Goal: Task Accomplishment & Management: Manage account settings

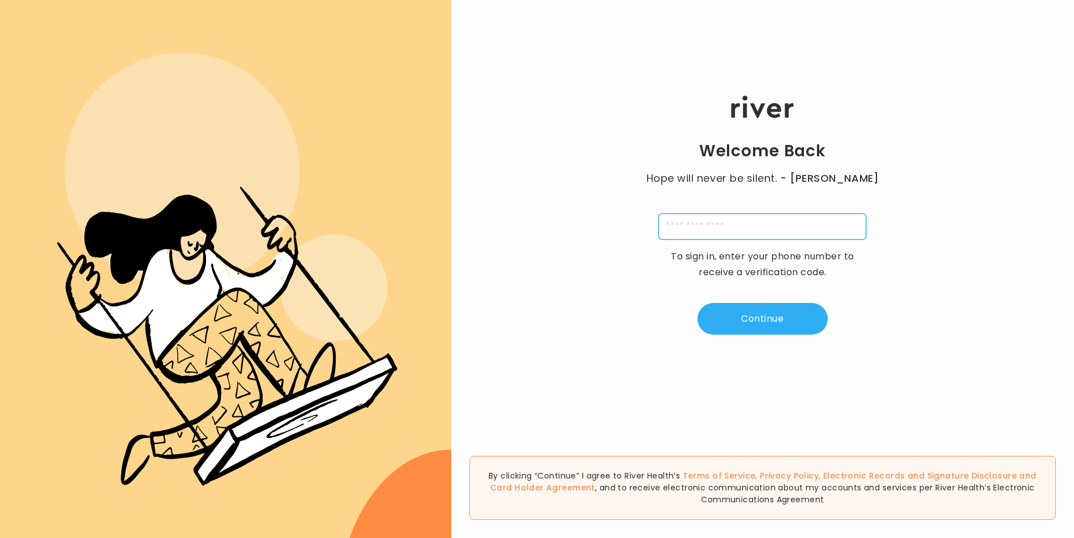
click at [683, 228] on input "tel" at bounding box center [762, 226] width 208 height 26
type input "**********"
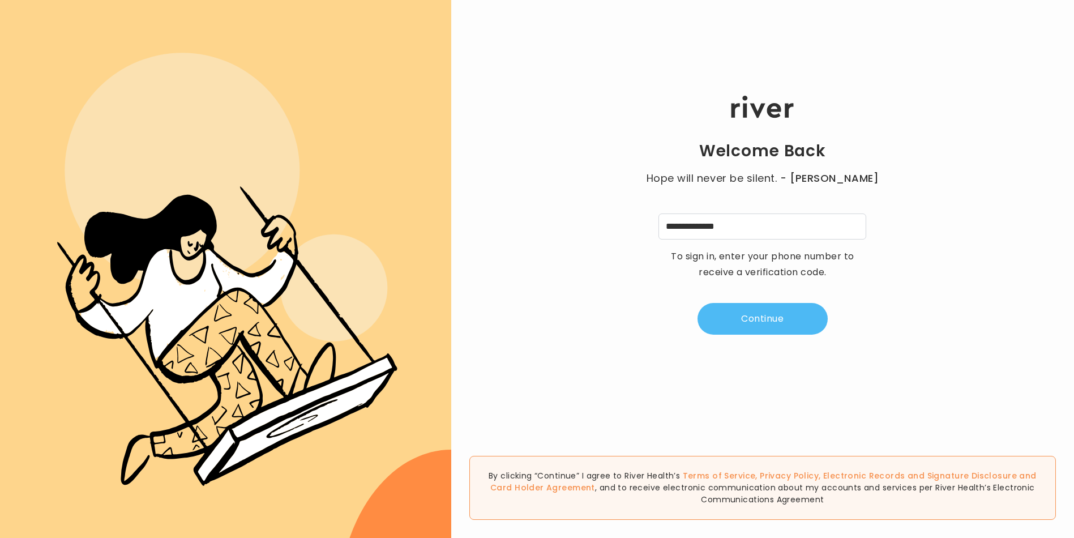
click at [741, 315] on button "Continue" at bounding box center [763, 319] width 130 height 32
type input "*"
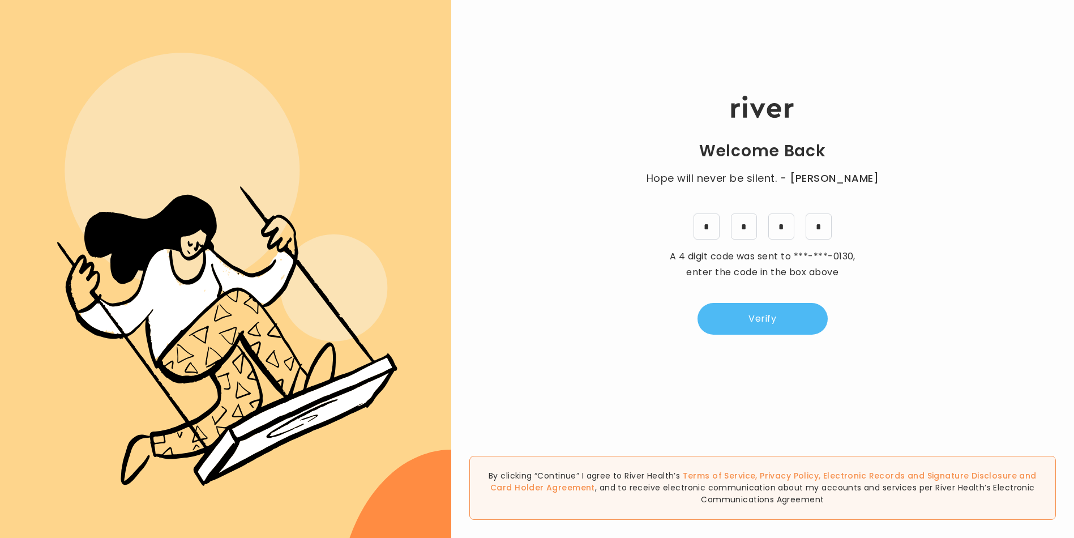
click at [749, 316] on button "Verify" at bounding box center [763, 319] width 130 height 32
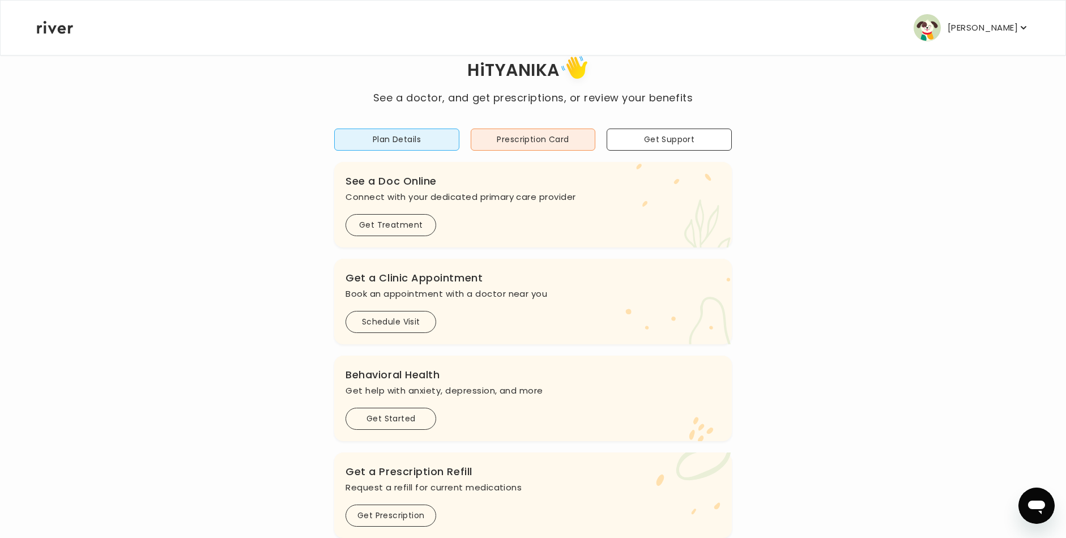
scroll to position [35, 0]
click at [1007, 28] on p "[PERSON_NAME]" at bounding box center [982, 28] width 70 height 16
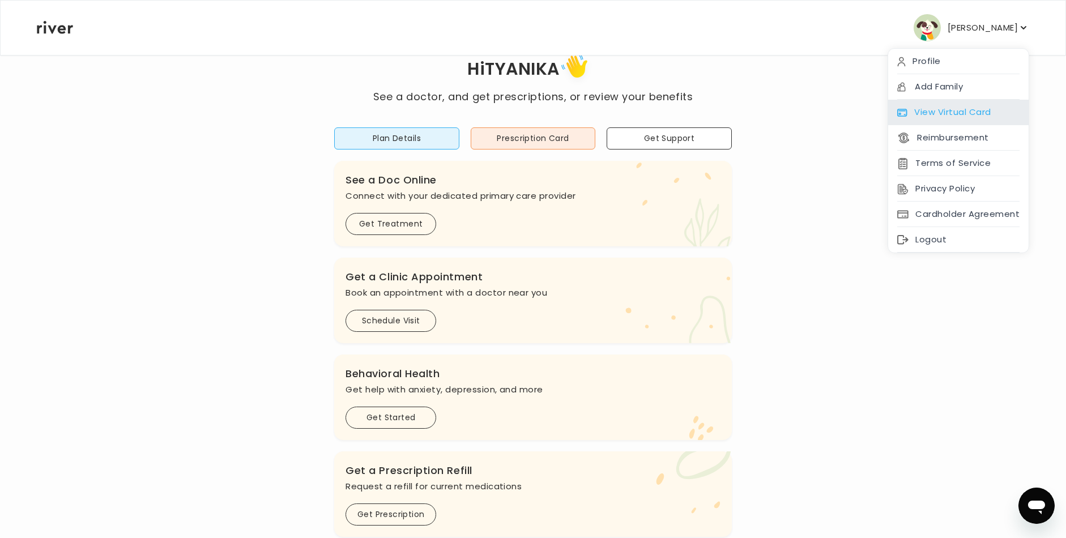
click at [958, 116] on div "View Virtual Card" at bounding box center [958, 112] width 140 height 25
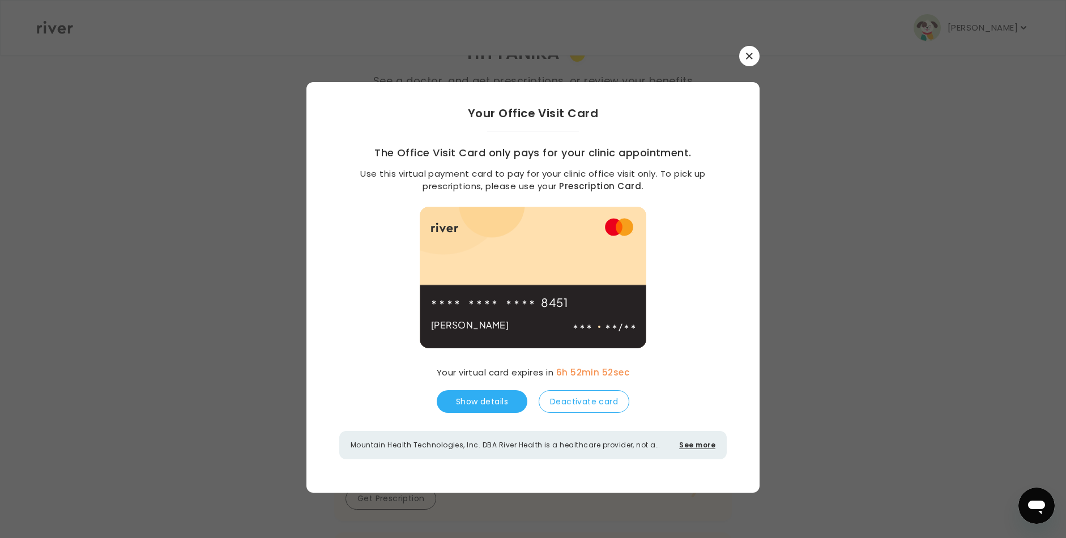
scroll to position [57, 0]
click at [750, 61] on button "button" at bounding box center [749, 56] width 20 height 20
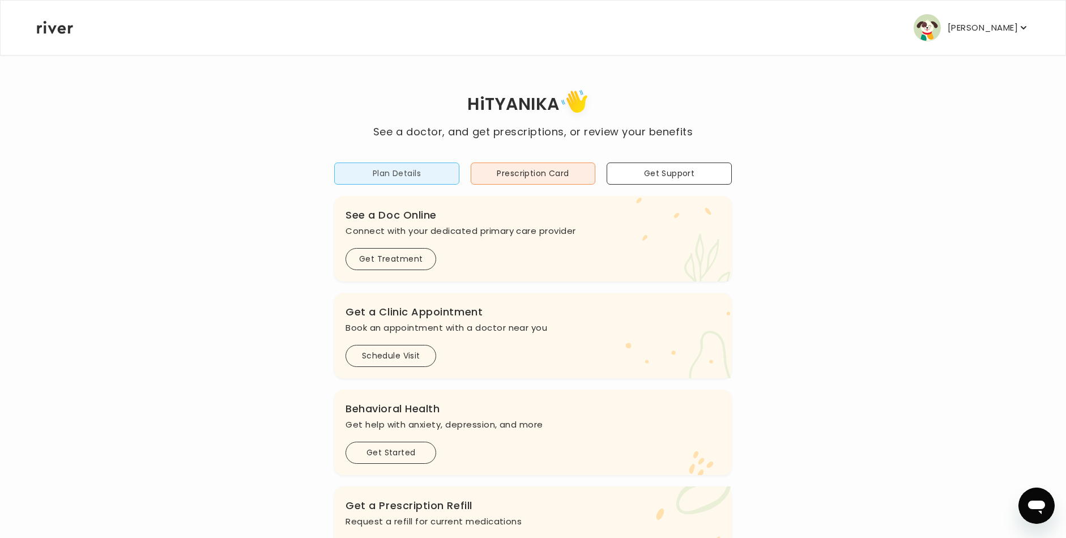
click at [423, 177] on button "Plan Details" at bounding box center [396, 173] width 125 height 22
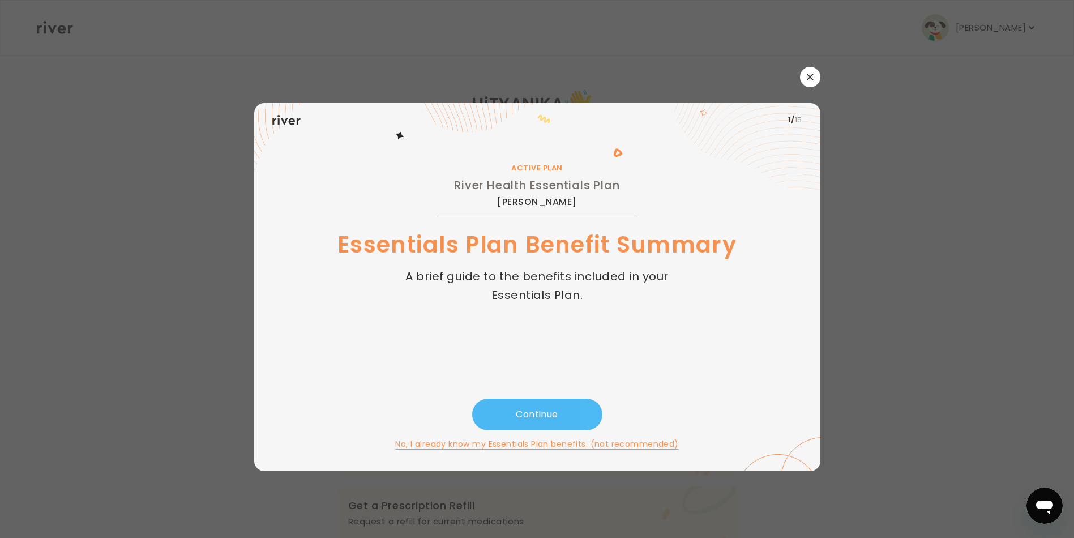
click at [528, 401] on button "Continue" at bounding box center [537, 415] width 130 height 32
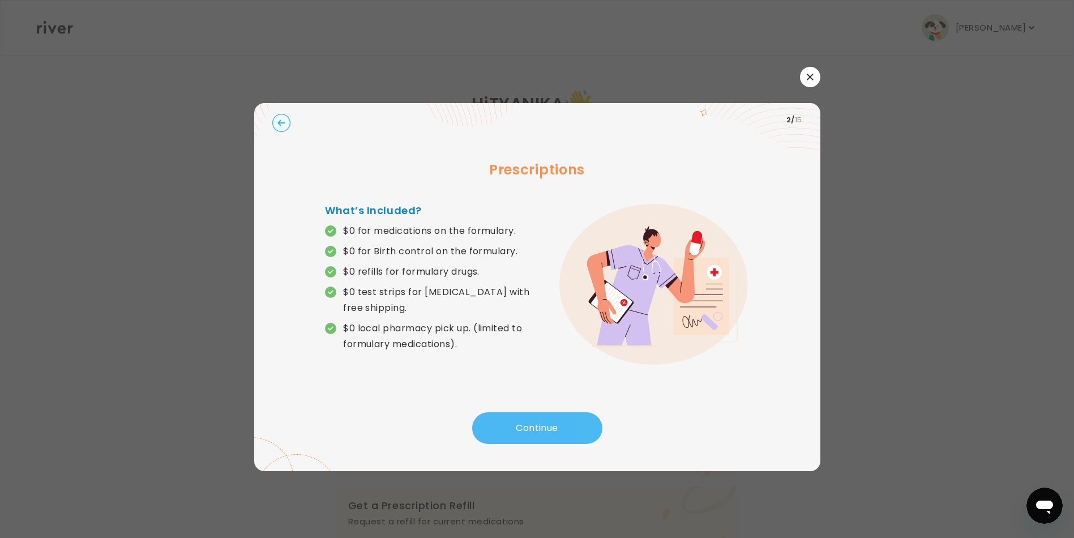
click at [535, 424] on button "Continue" at bounding box center [537, 428] width 130 height 32
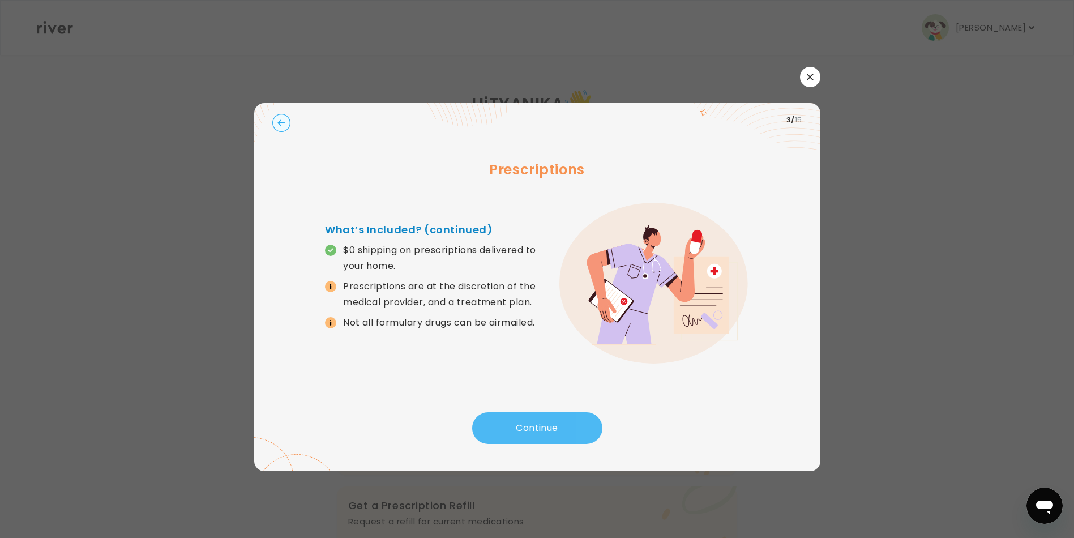
click at [535, 424] on button "Continue" at bounding box center [537, 428] width 130 height 32
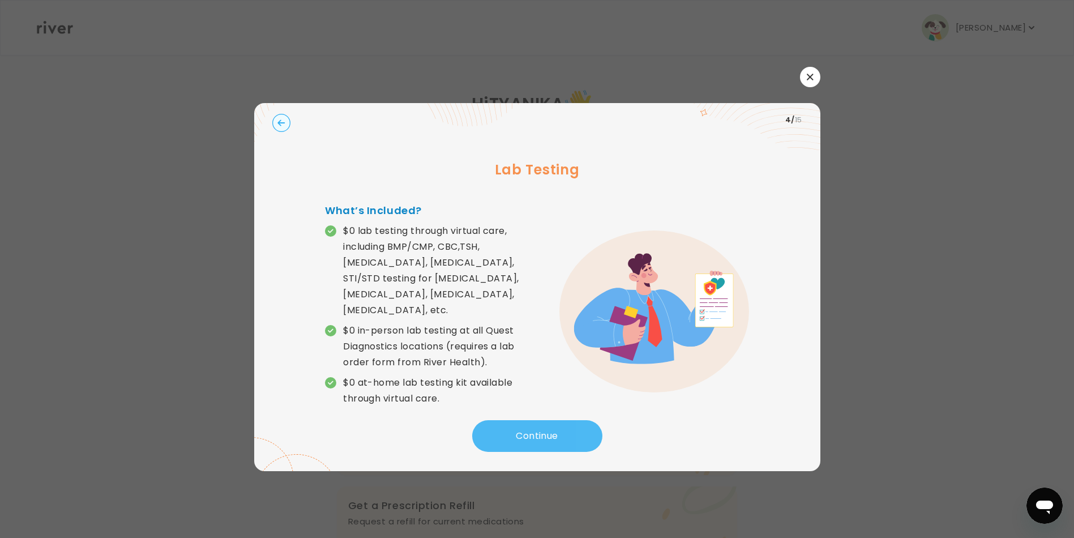
click at [535, 424] on button "Continue" at bounding box center [537, 436] width 130 height 32
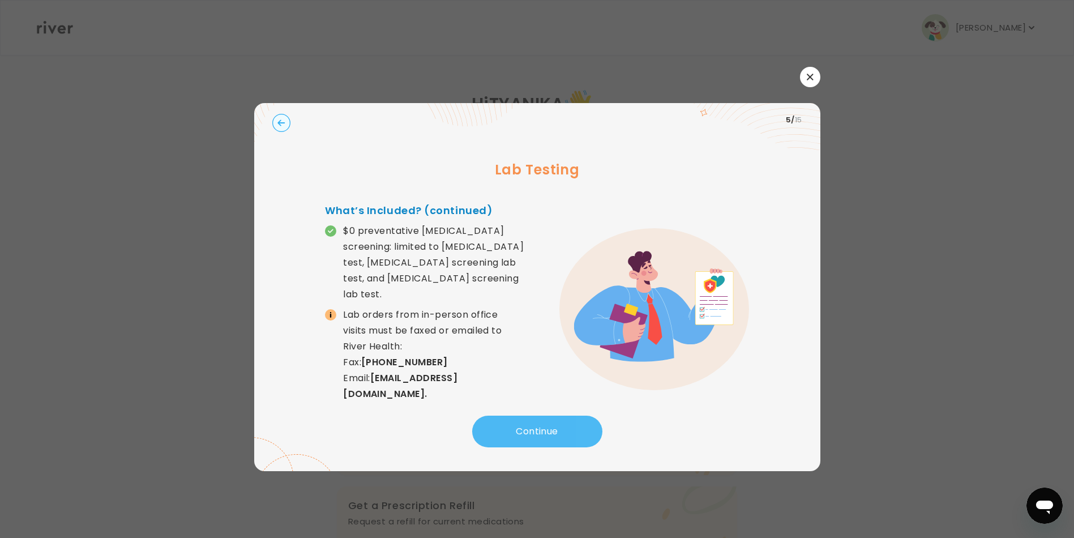
click at [546, 433] on button "Continue" at bounding box center [537, 432] width 130 height 32
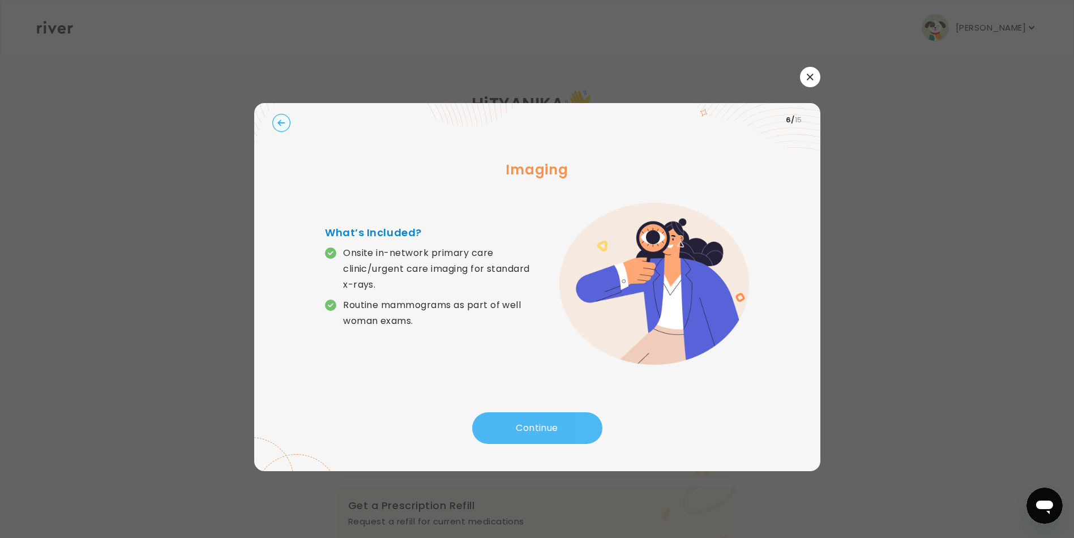
click at [546, 433] on button "Continue" at bounding box center [537, 428] width 130 height 32
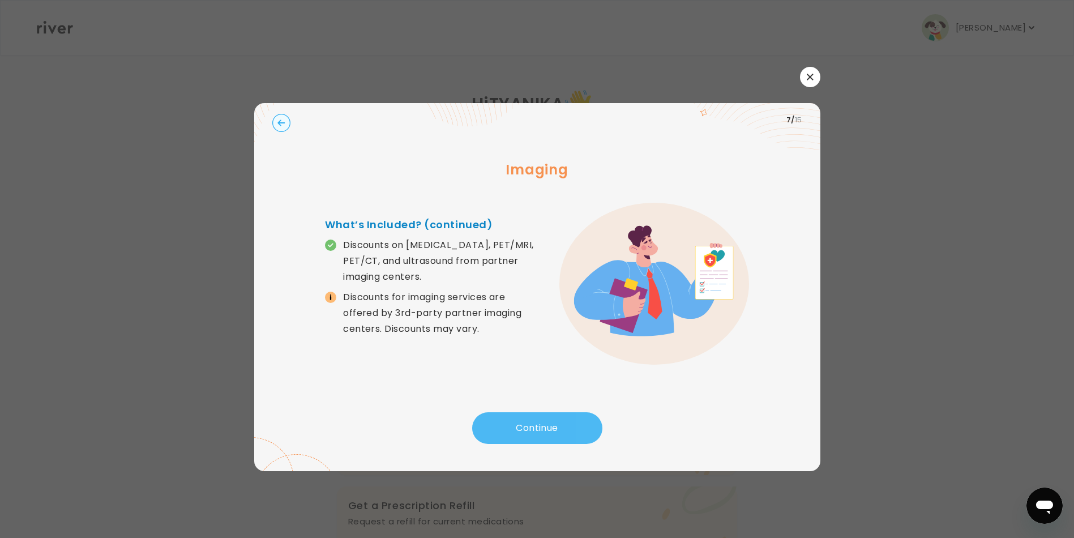
click at [546, 433] on button "Continue" at bounding box center [537, 428] width 130 height 32
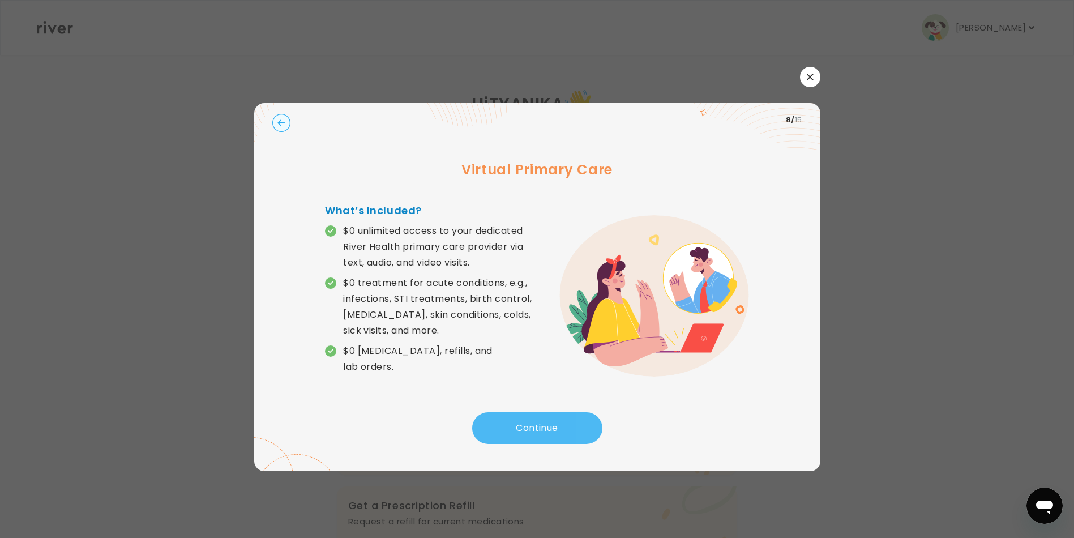
click at [546, 433] on button "Continue" at bounding box center [537, 428] width 130 height 32
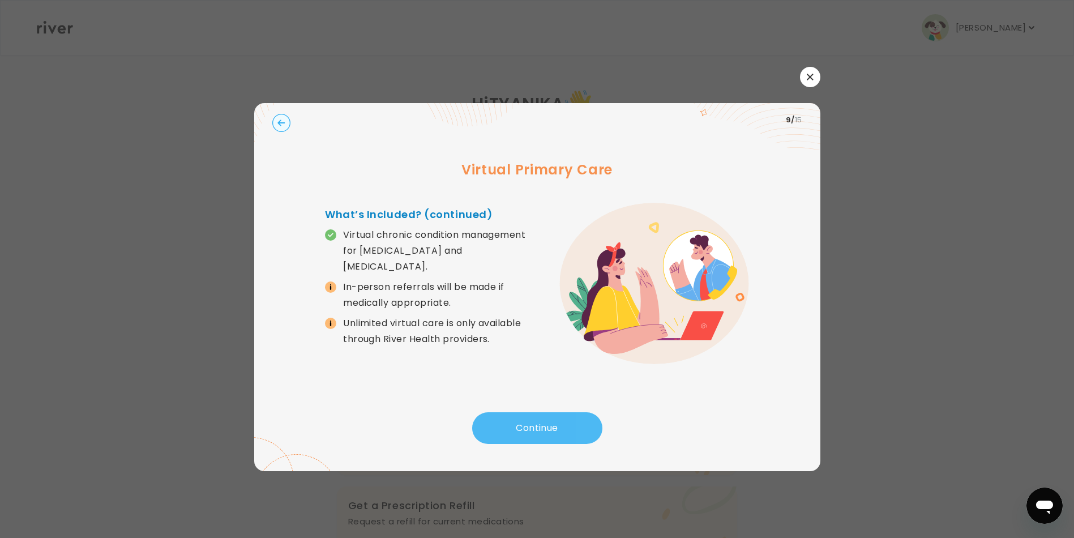
click at [546, 433] on button "Continue" at bounding box center [537, 428] width 130 height 32
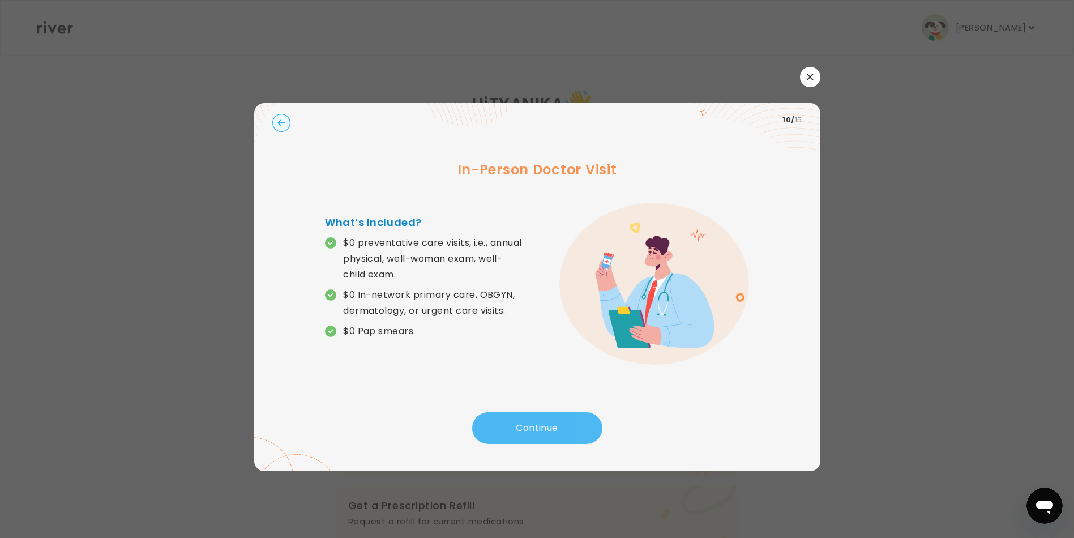
click at [546, 433] on button "Continue" at bounding box center [537, 428] width 130 height 32
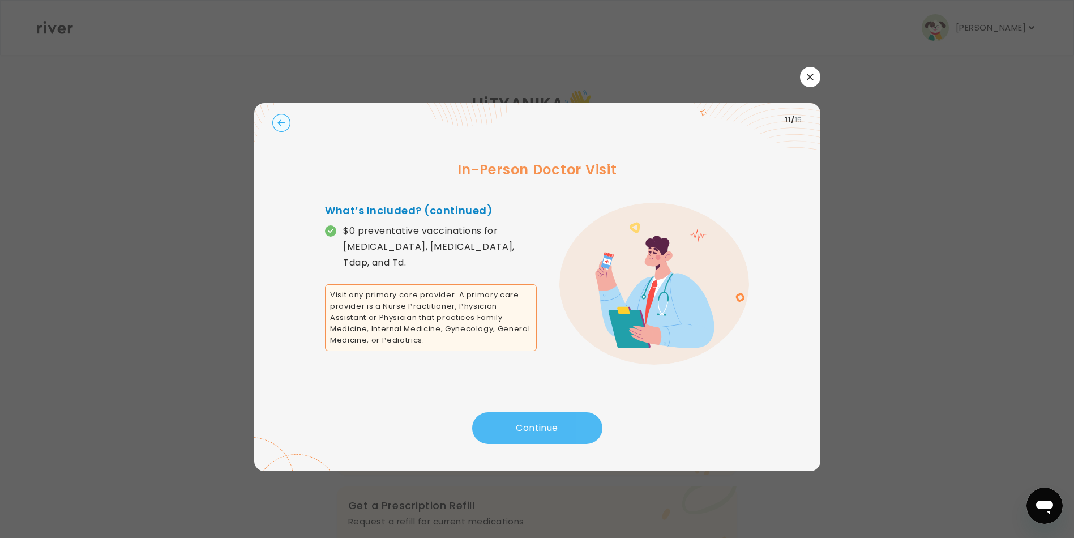
click at [546, 433] on button "Continue" at bounding box center [537, 428] width 130 height 32
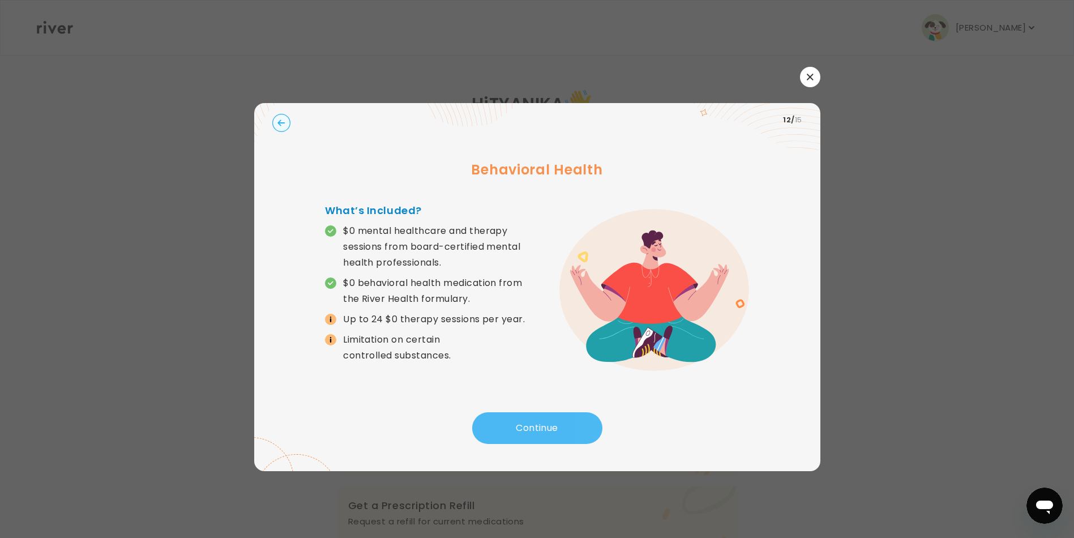
click at [546, 433] on button "Continue" at bounding box center [537, 428] width 130 height 32
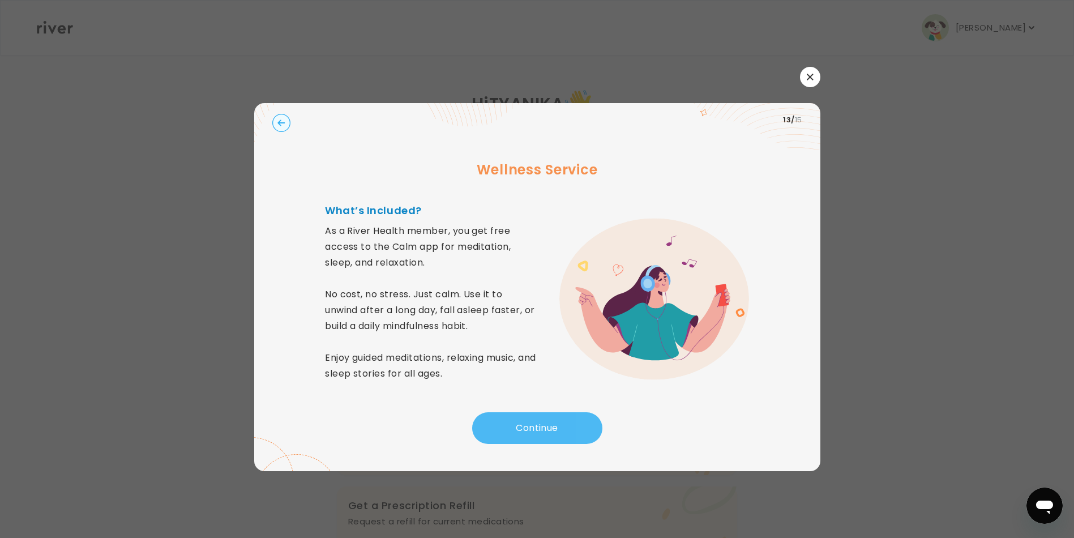
click at [546, 433] on button "Continue" at bounding box center [537, 428] width 130 height 32
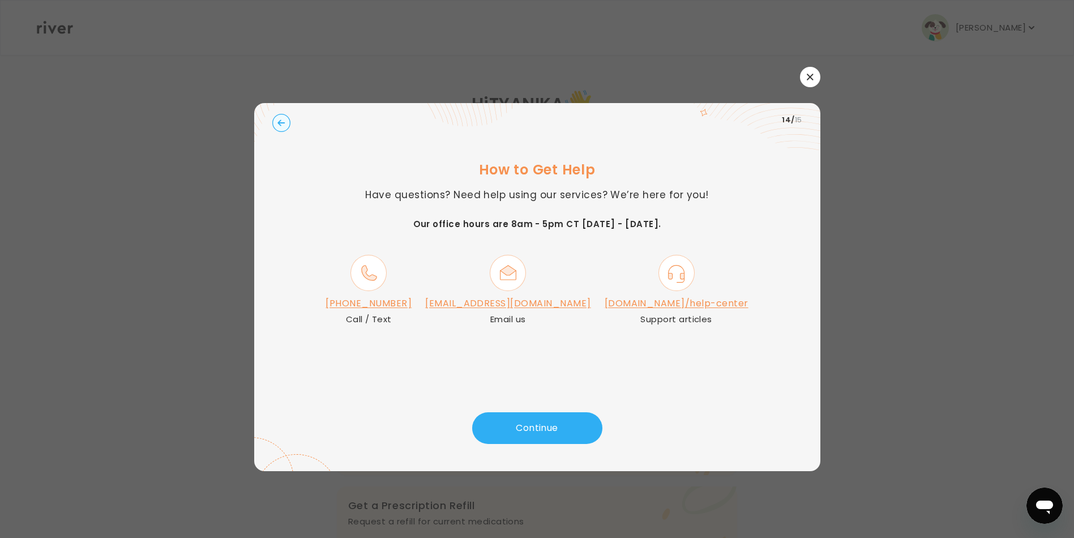
click at [814, 84] on button "button" at bounding box center [810, 77] width 20 height 20
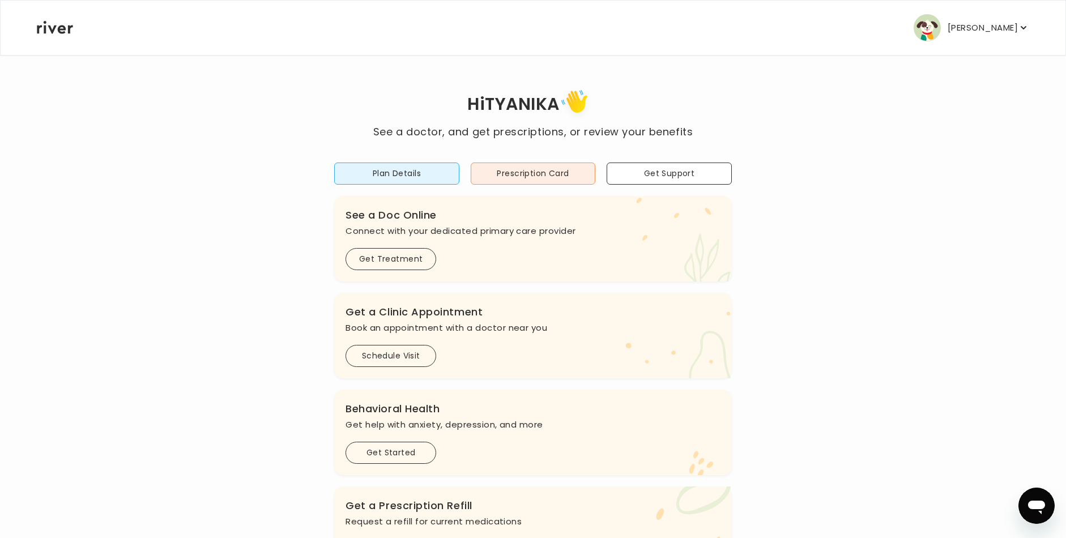
click at [965, 29] on p "[PERSON_NAME]" at bounding box center [982, 28] width 70 height 16
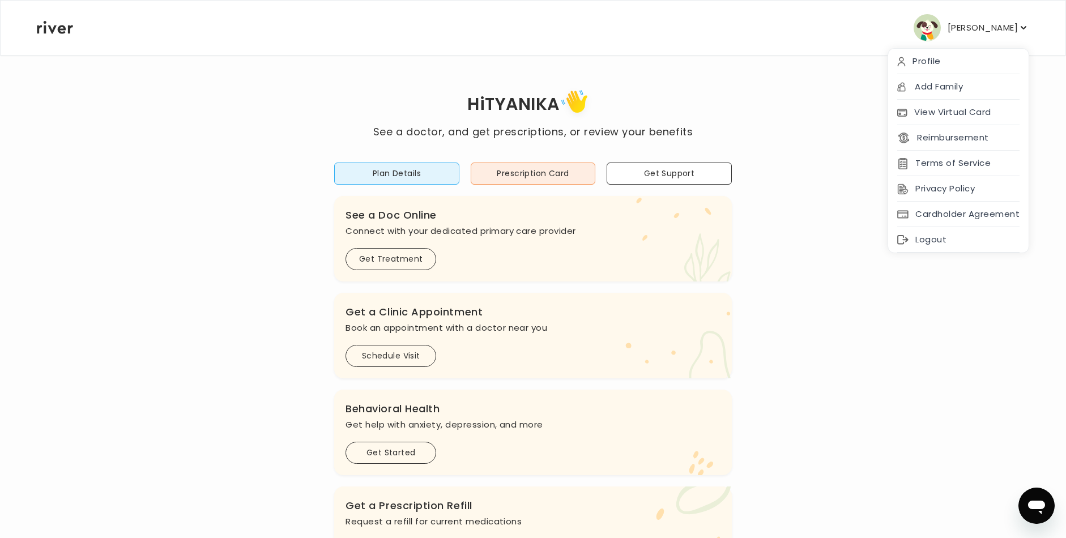
click at [816, 151] on div "Hi TYANIKA See a doctor, and get prescriptions, or review your benefits Plan De…" at bounding box center [532, 377] width 993 height 583
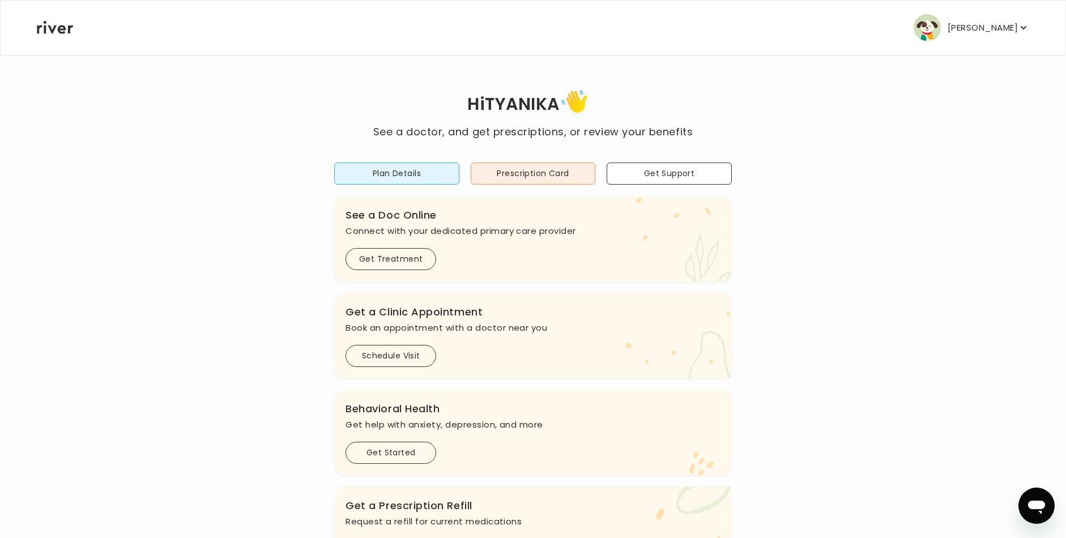
click at [1015, 33] on p "[PERSON_NAME]" at bounding box center [982, 28] width 70 height 16
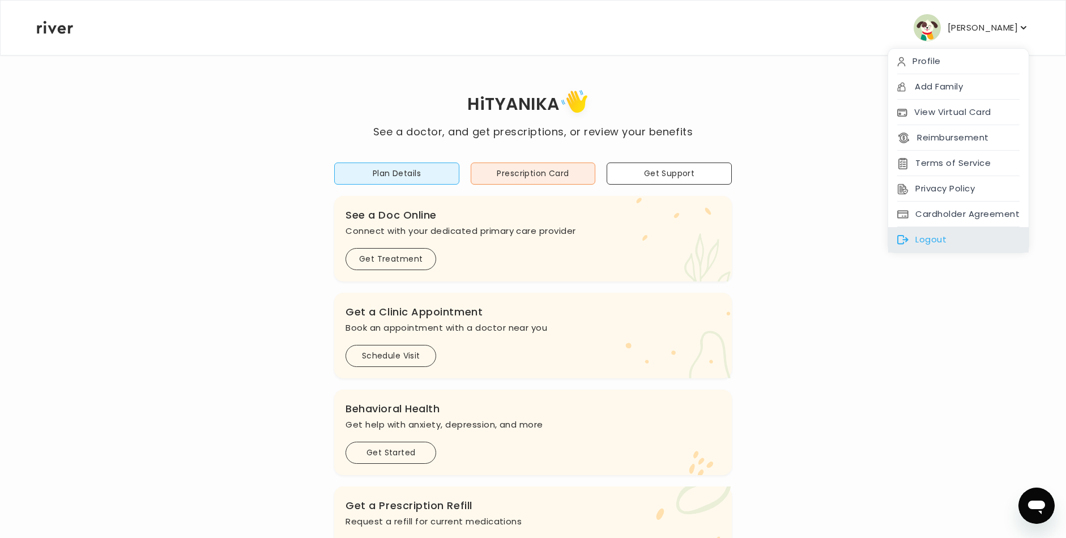
click at [927, 240] on div "Logout" at bounding box center [958, 239] width 140 height 25
